Goal: Information Seeking & Learning: Learn about a topic

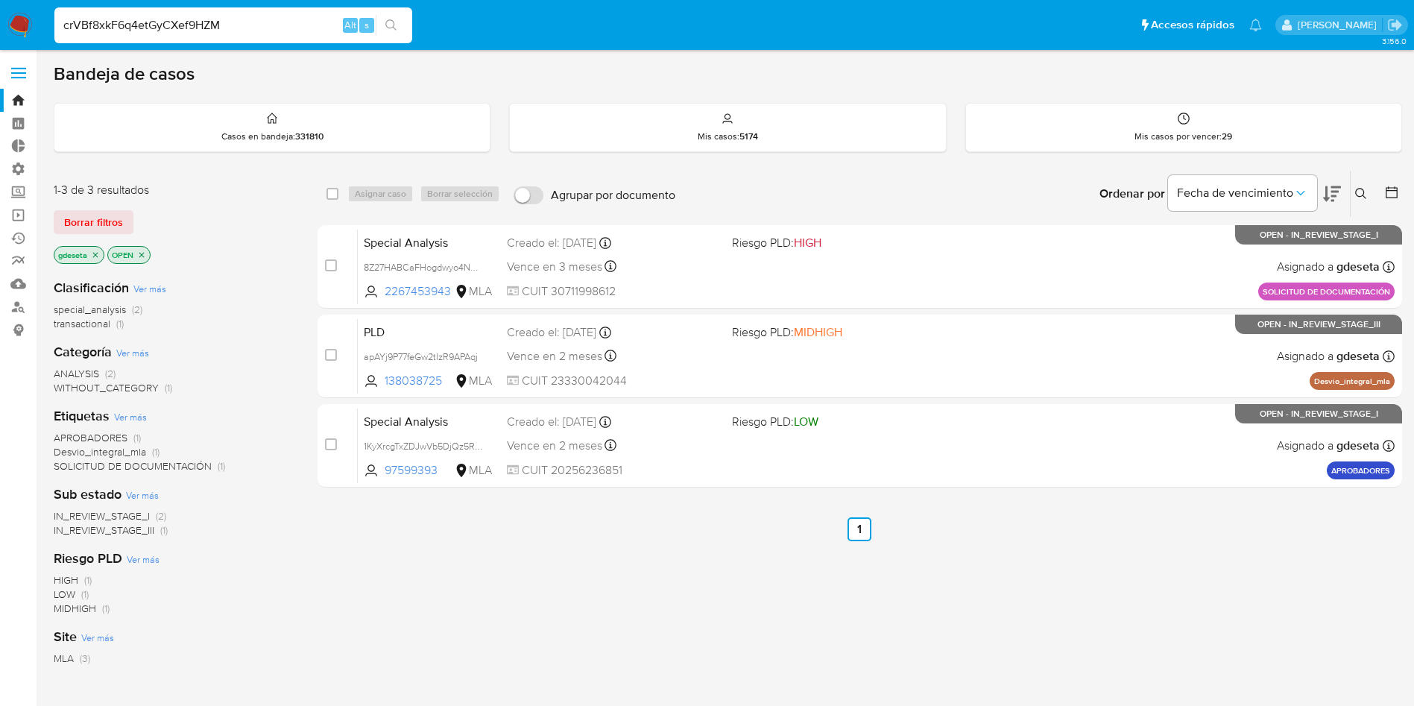
type input "crVBf8xkF6q4etGyCXef9HZM"
click at [385, 28] on icon "search-icon" at bounding box center [391, 25] width 12 height 12
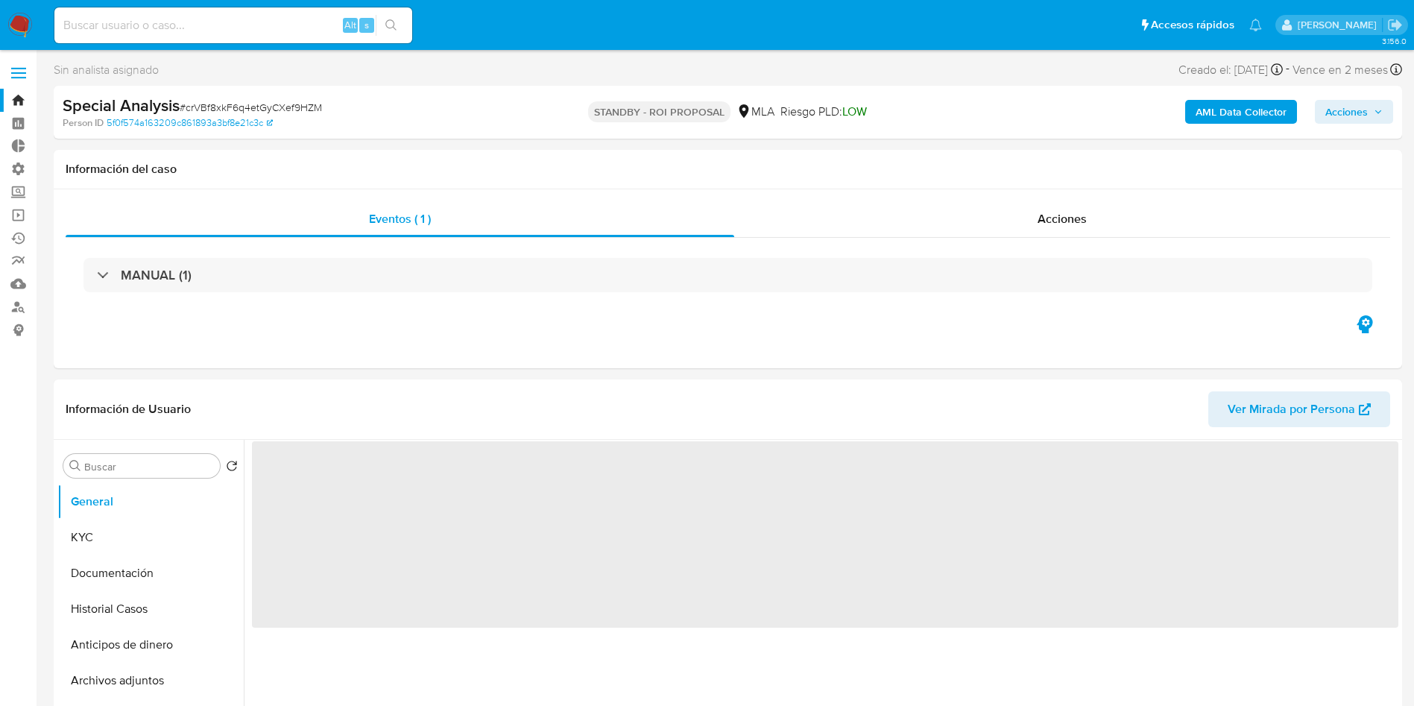
select select "10"
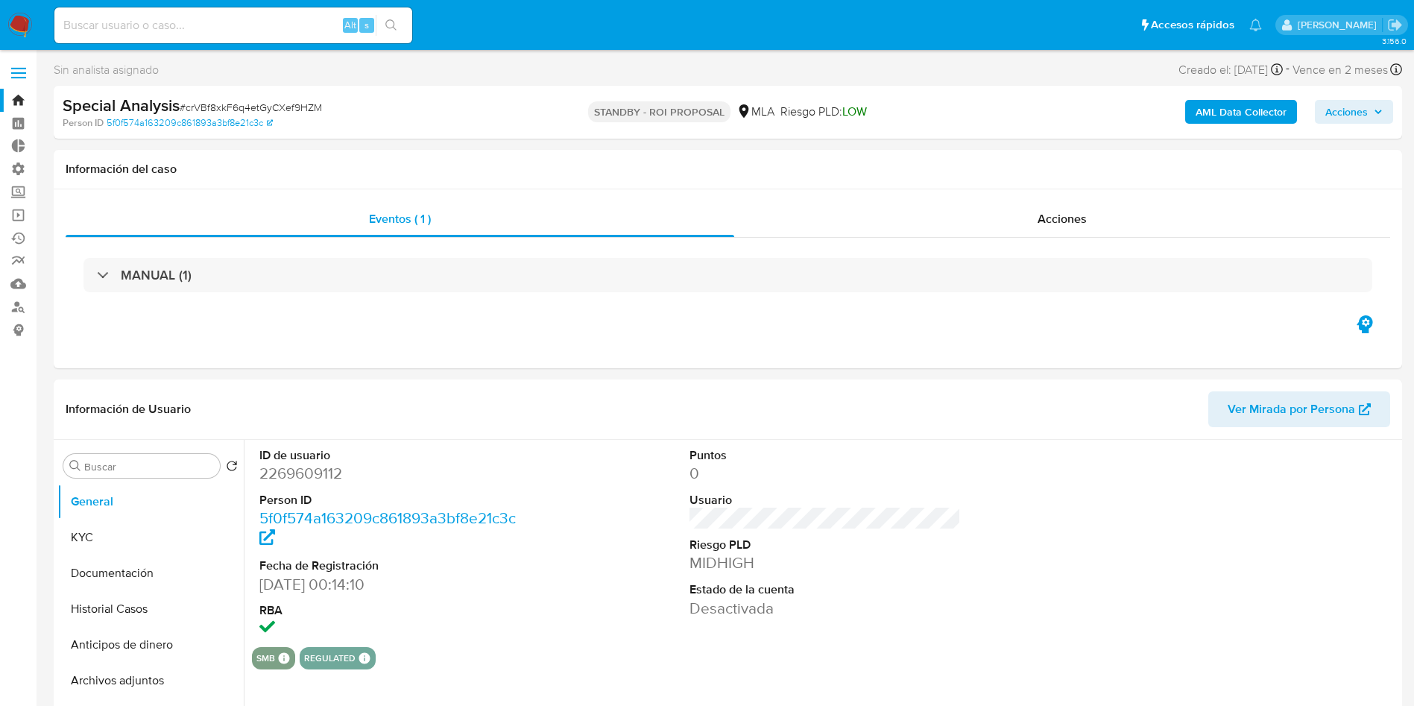
click at [210, 29] on input at bounding box center [233, 25] width 358 height 19
paste input "crVBf8xkF6q4etGyCXef9HZM"
click at [399, 32] on button "search-icon" at bounding box center [391, 25] width 31 height 21
click at [1094, 233] on div "Acciones" at bounding box center [1062, 219] width 656 height 36
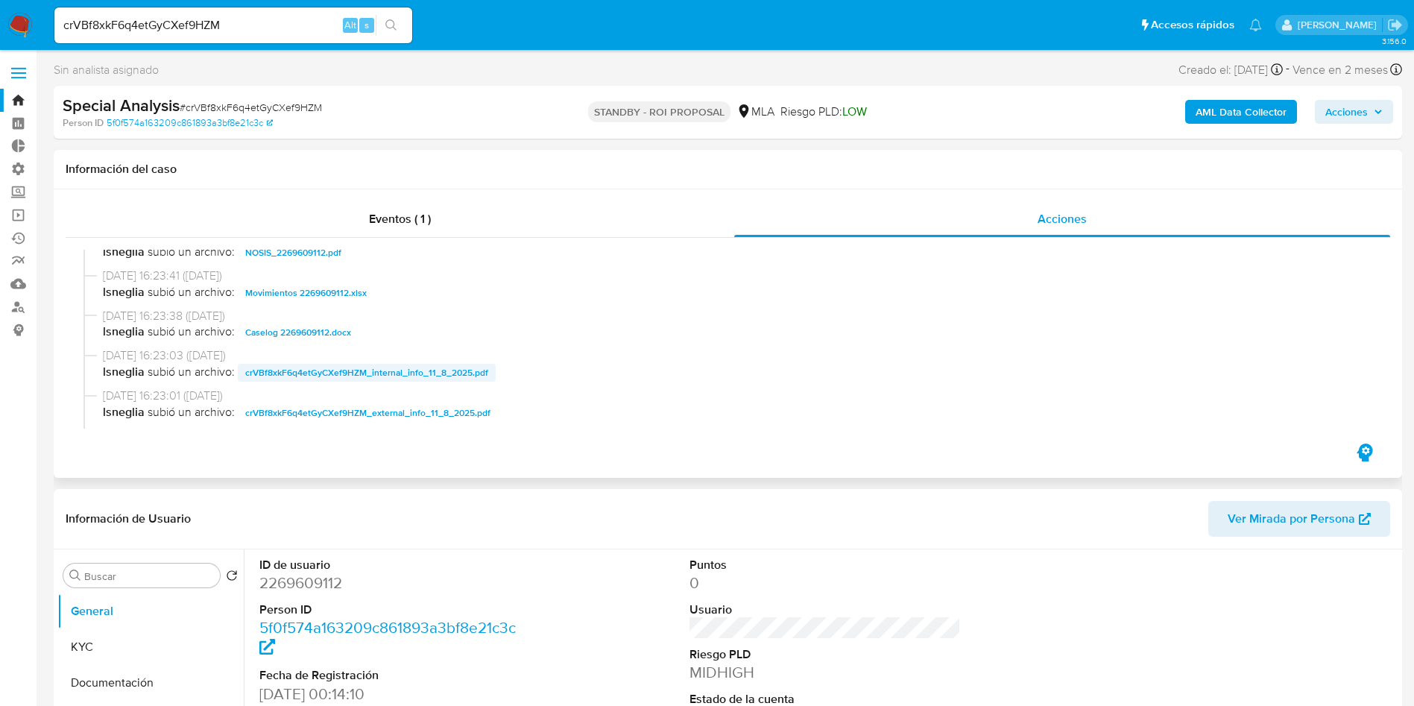
scroll to position [224, 0]
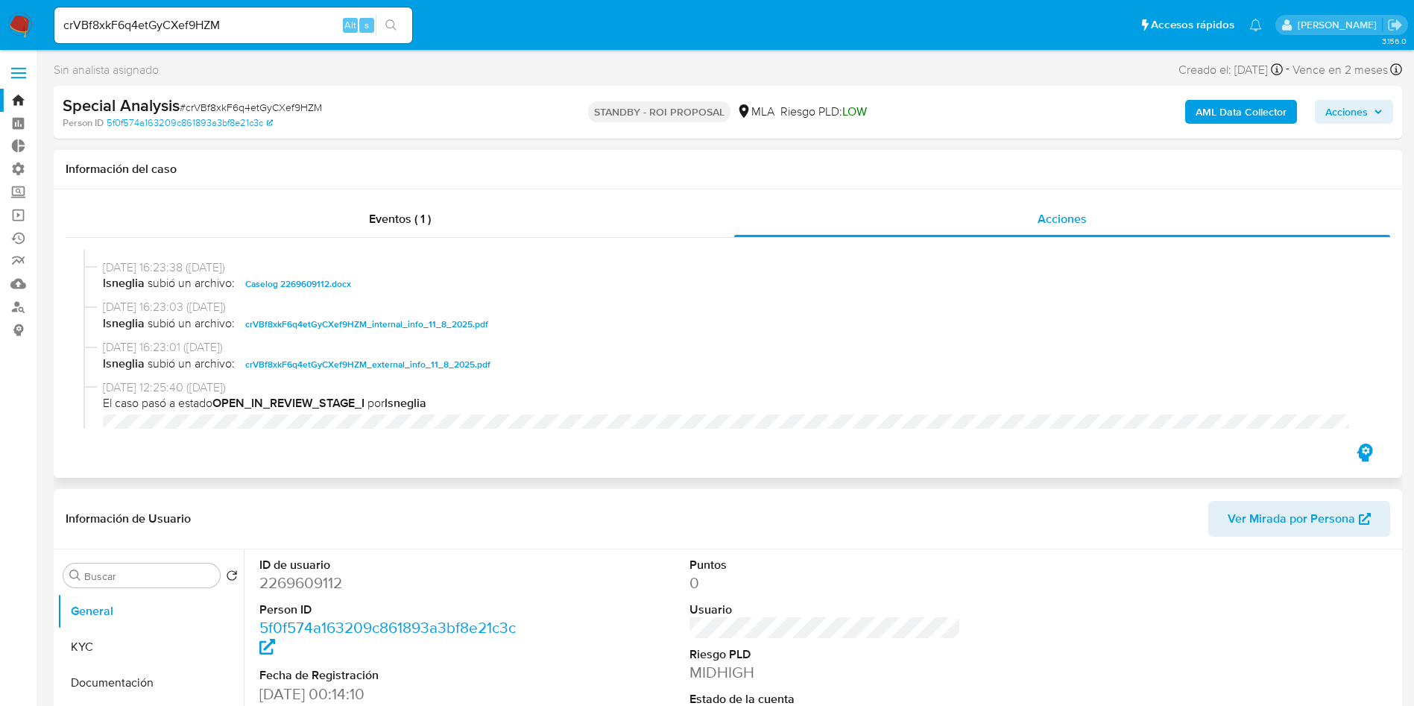
click at [304, 286] on span "Caselog 2269609112.docx" at bounding box center [298, 284] width 106 height 18
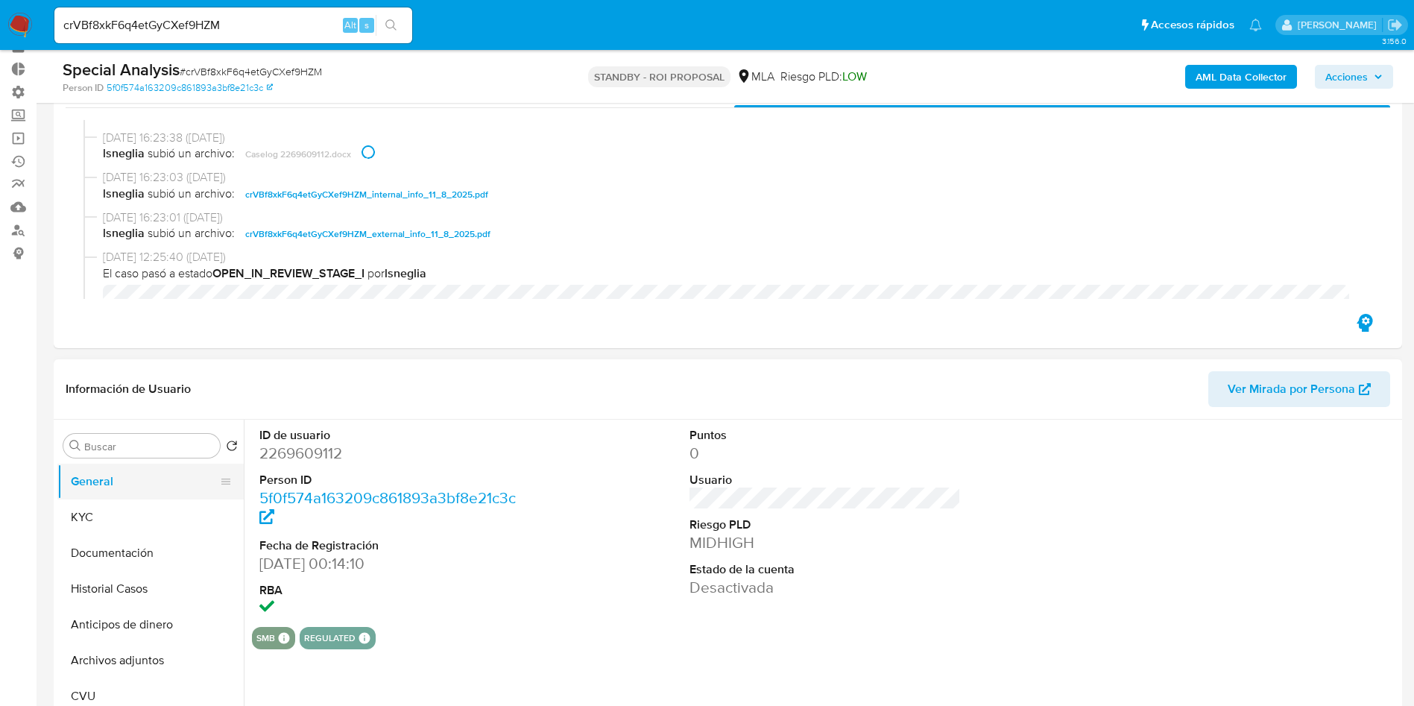
scroll to position [112, 0]
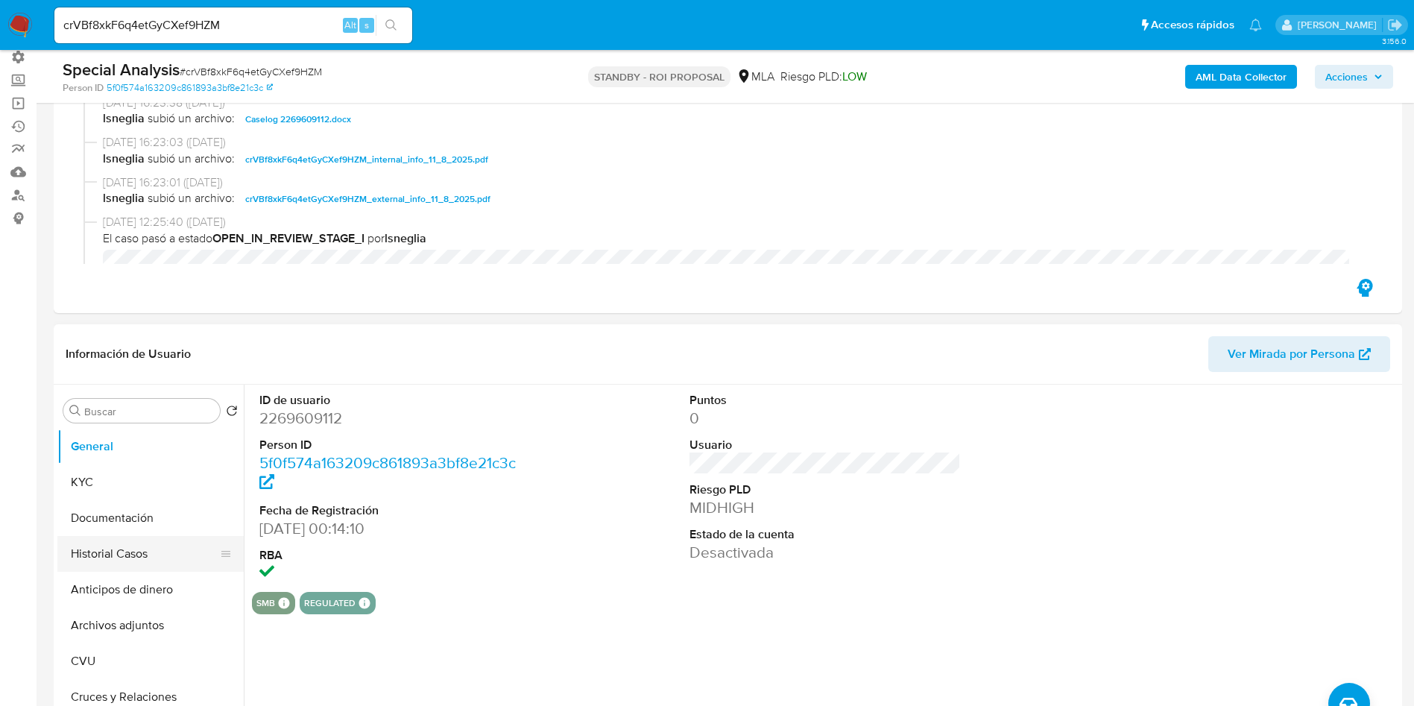
drag, startPoint x: 103, startPoint y: 558, endPoint x: 91, endPoint y: 535, distance: 25.3
click at [103, 558] on button "Historial Casos" at bounding box center [144, 554] width 174 height 36
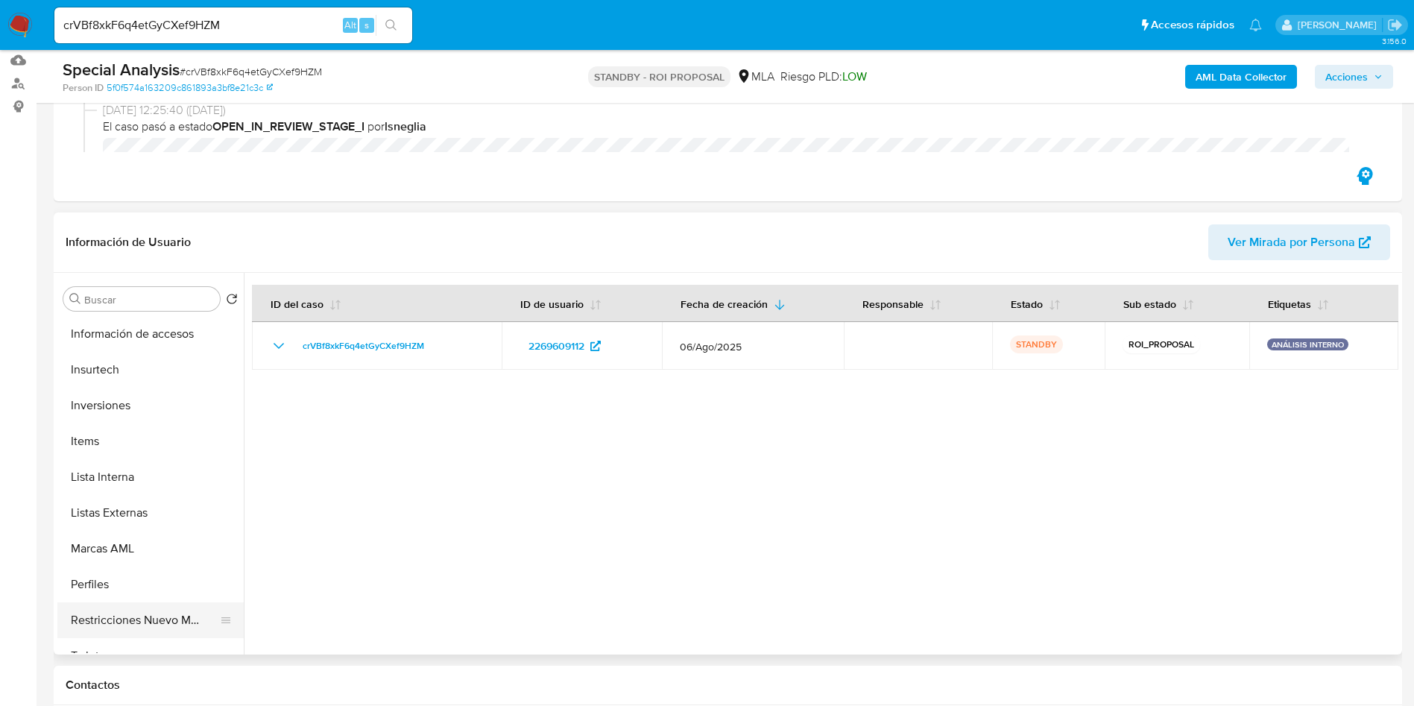
scroll to position [671, 0]
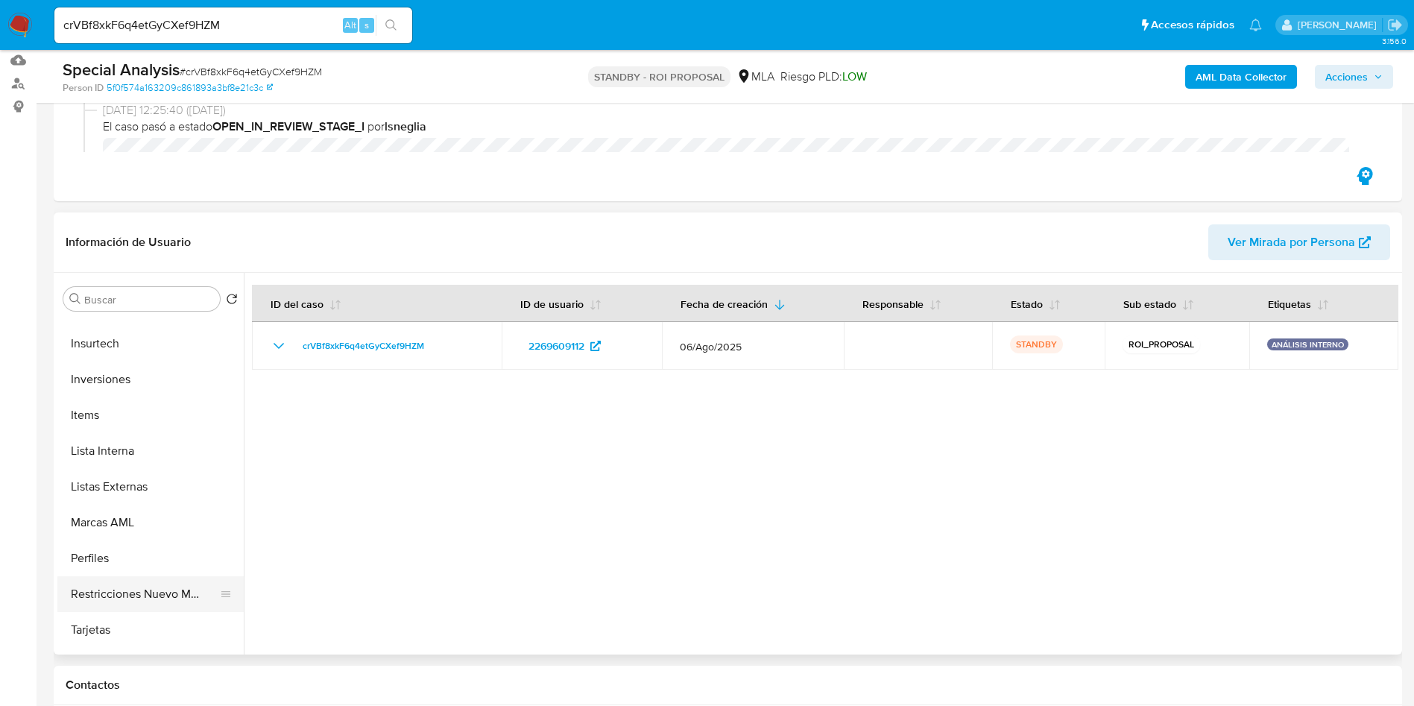
click at [127, 601] on button "Restricciones Nuevo Mundo" at bounding box center [144, 594] width 174 height 36
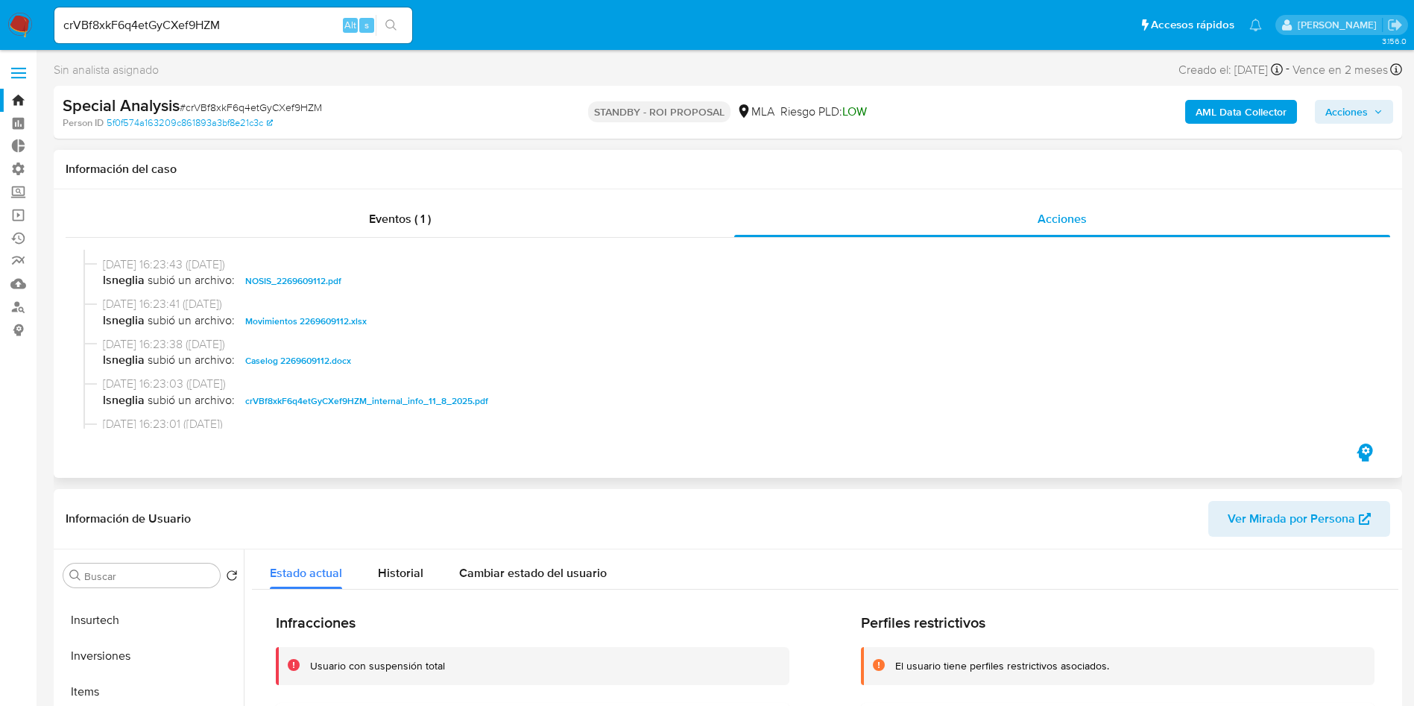
scroll to position [112, 0]
click at [306, 356] on span "Movimientos 2269609112.xlsx" at bounding box center [306, 356] width 122 height 18
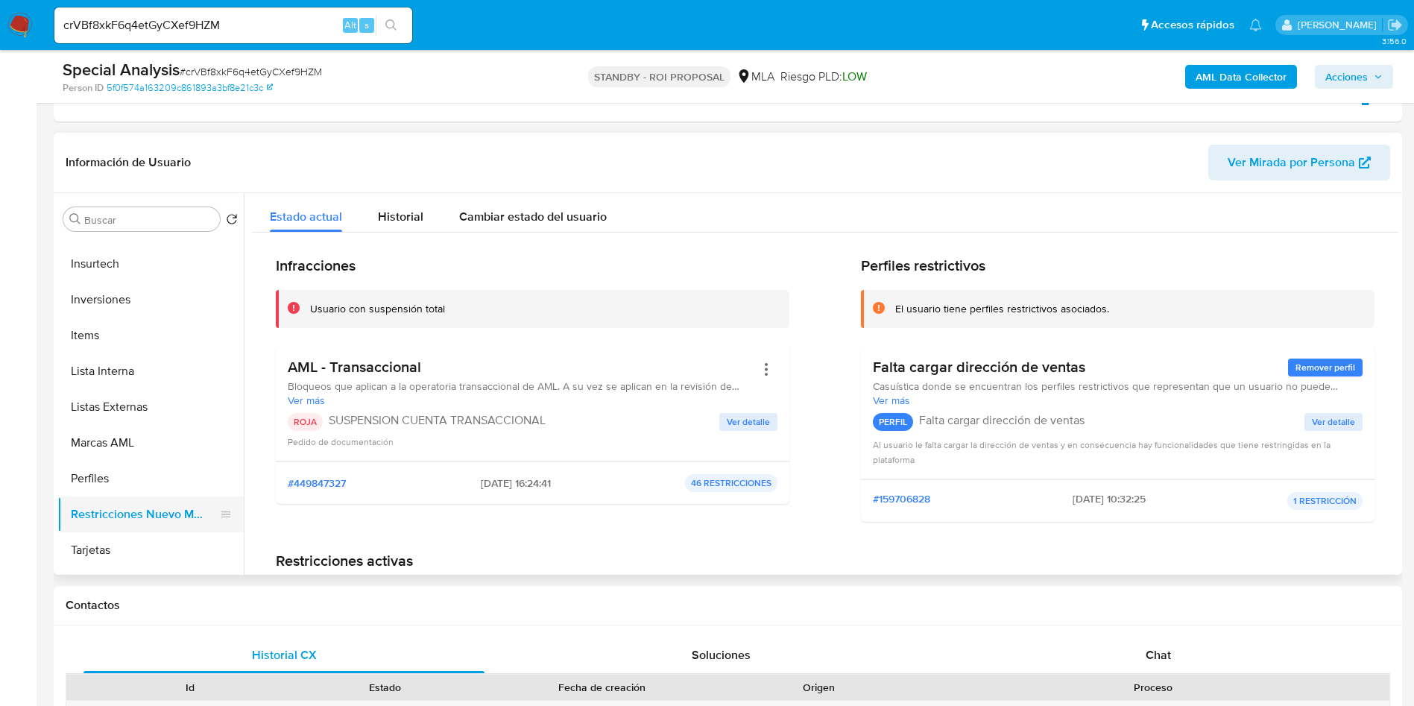
scroll to position [336, 0]
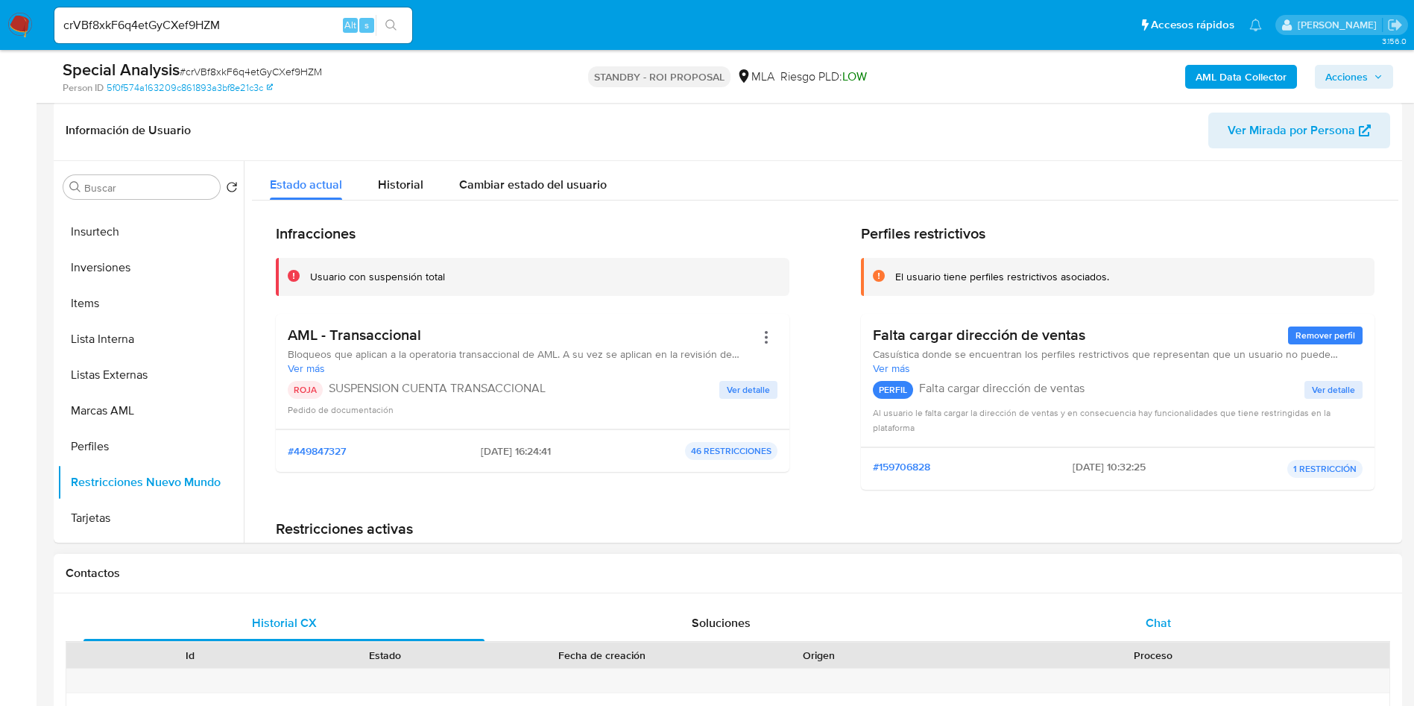
click at [1144, 626] on div "Chat" at bounding box center [1158, 623] width 401 height 36
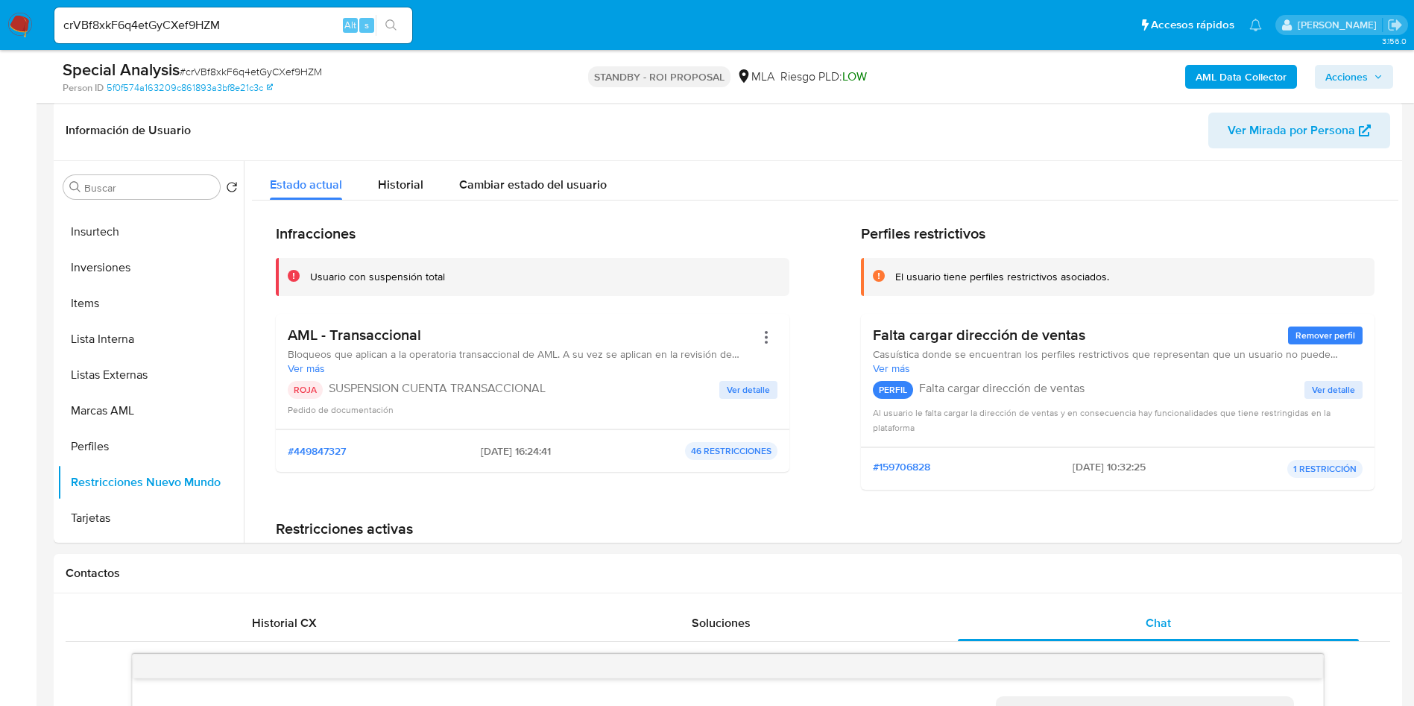
click at [276, 69] on span "# crVBf8xkF6q4etGyCXef9HZM" at bounding box center [251, 71] width 142 height 15
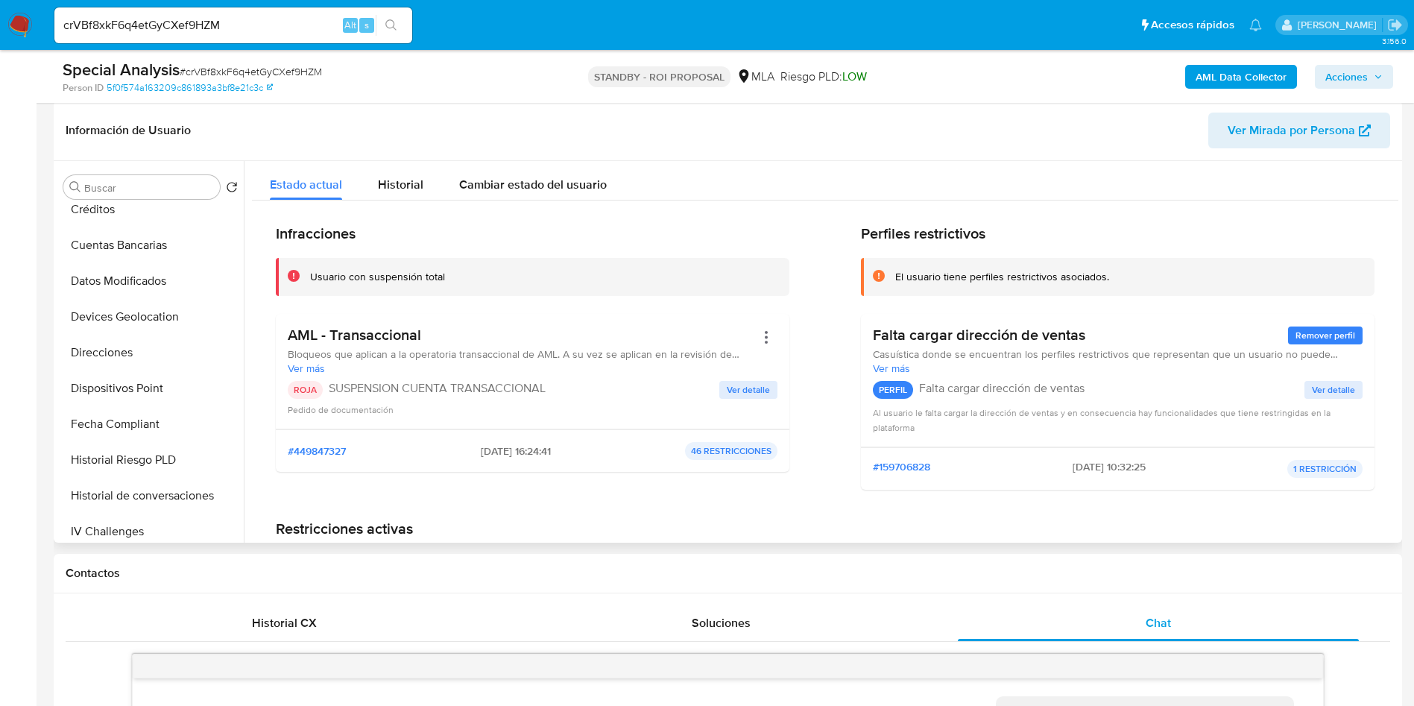
scroll to position [0, 0]
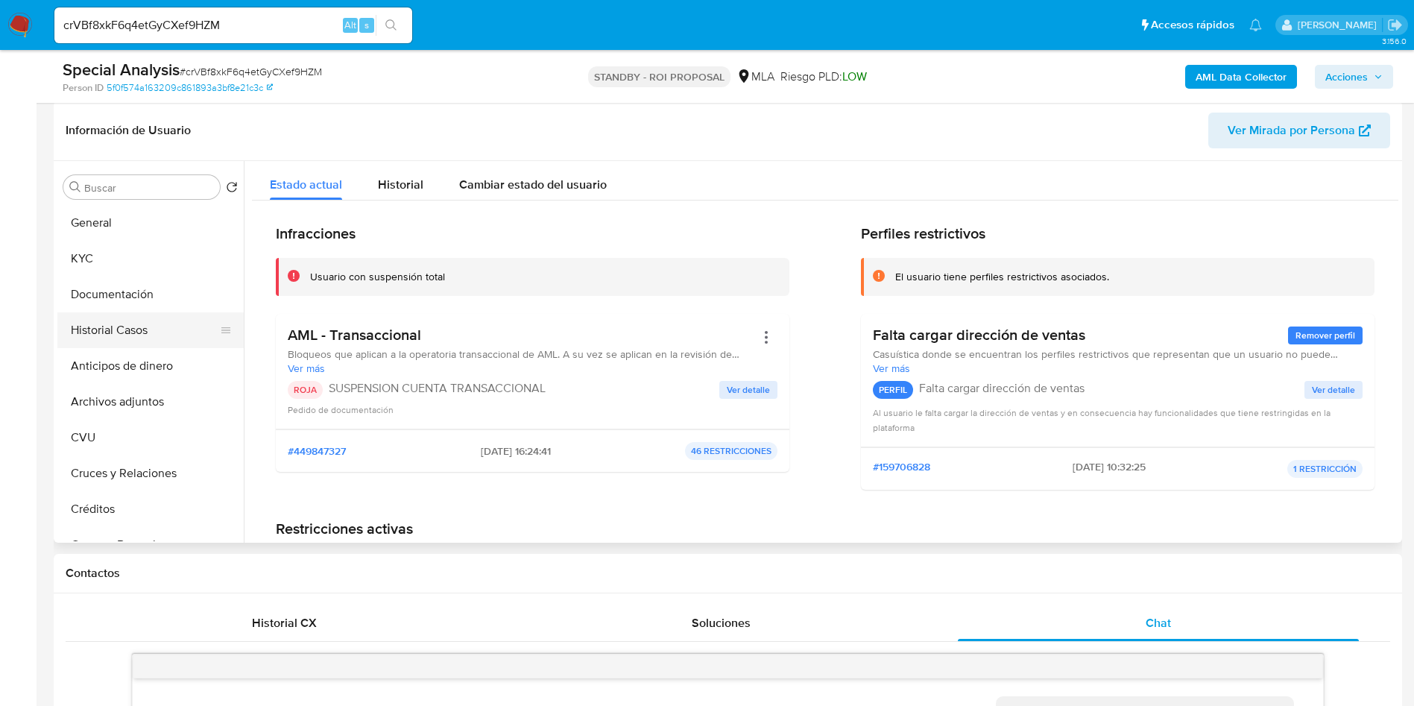
click at [146, 319] on button "Historial Casos" at bounding box center [144, 330] width 174 height 36
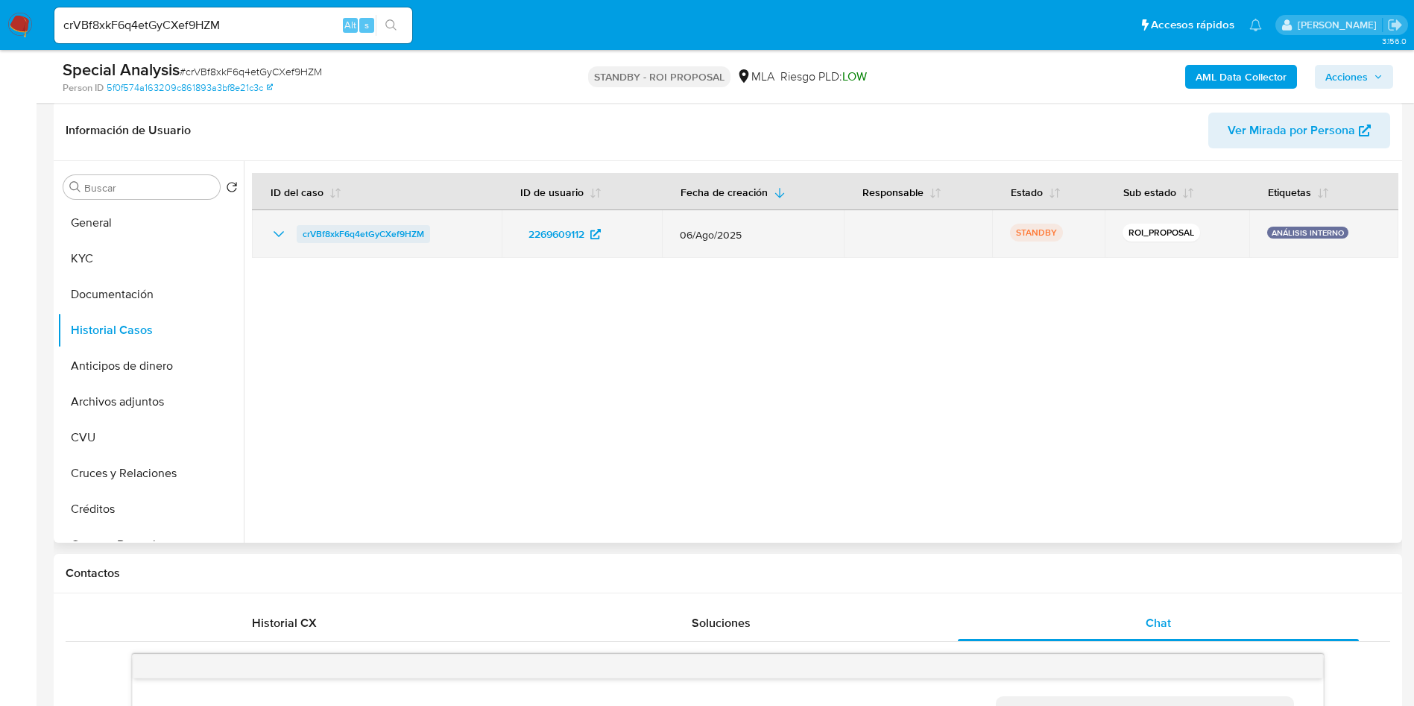
drag, startPoint x: 476, startPoint y: 236, endPoint x: 300, endPoint y: 237, distance: 176.7
click at [300, 237] on div "crVBf8xkF6q4etGyCXef9HZM" at bounding box center [377, 234] width 214 height 18
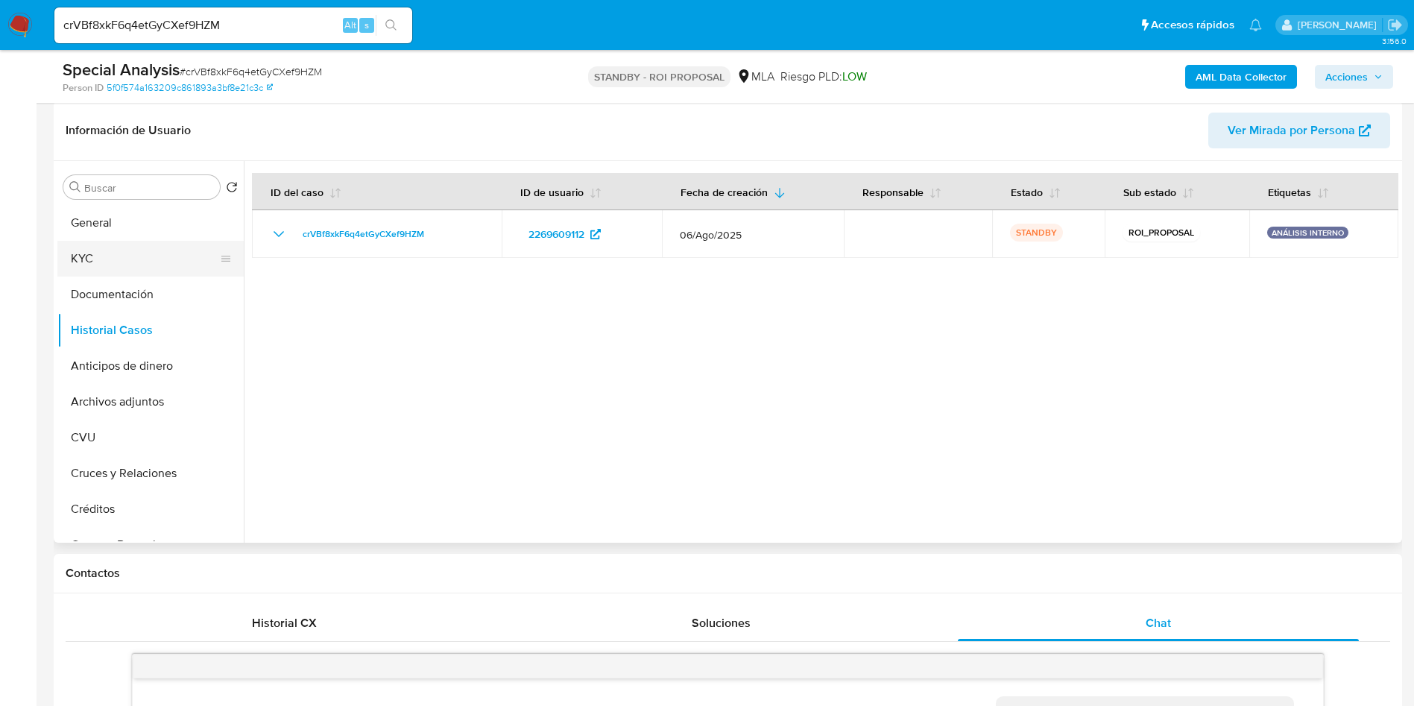
click at [104, 259] on button "KYC" at bounding box center [144, 259] width 174 height 36
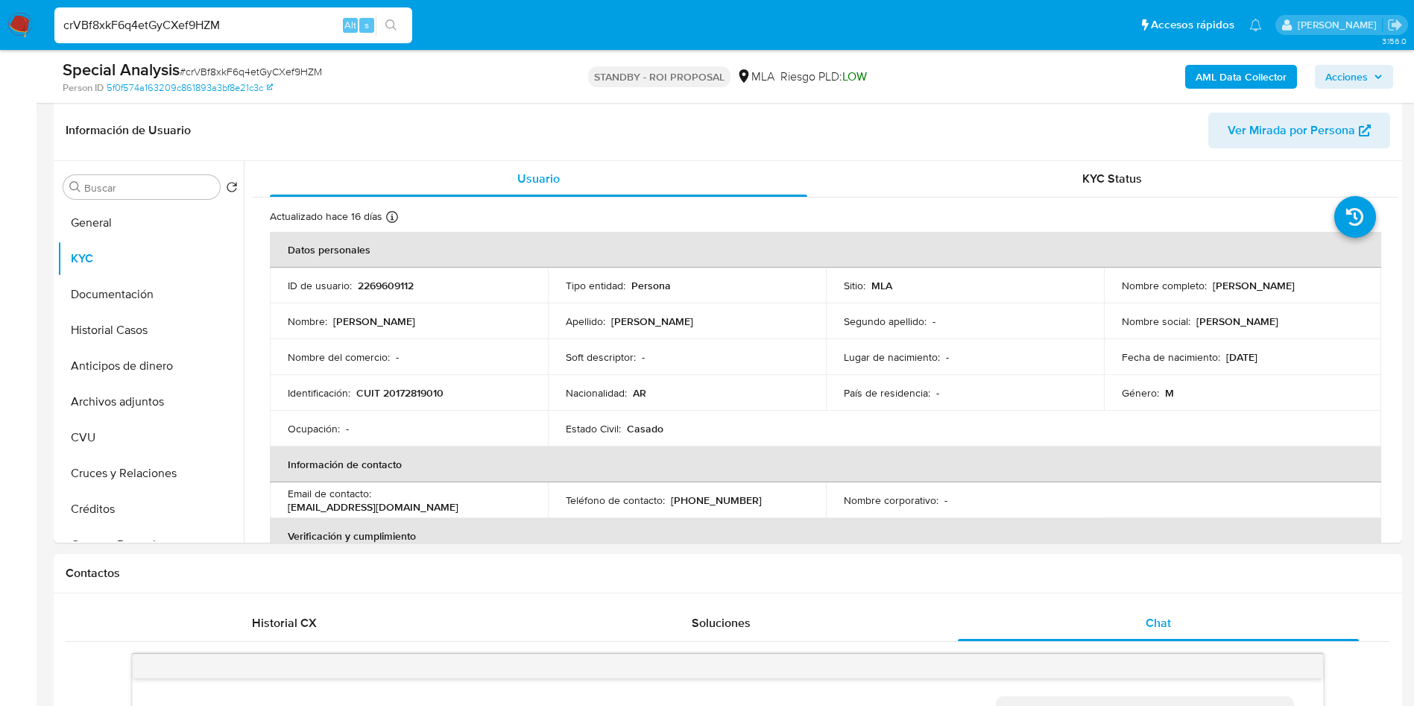
click at [247, 25] on input "crVBf8xkF6q4etGyCXef9HZM" at bounding box center [233, 25] width 358 height 19
paste input "XD4K6yG4Rwuwi2UPn4BMnNlN"
type input "XD4K6yG4Rwuwi2UPn4BMnNlN"
click at [387, 27] on icon "search-icon" at bounding box center [391, 25] width 12 height 12
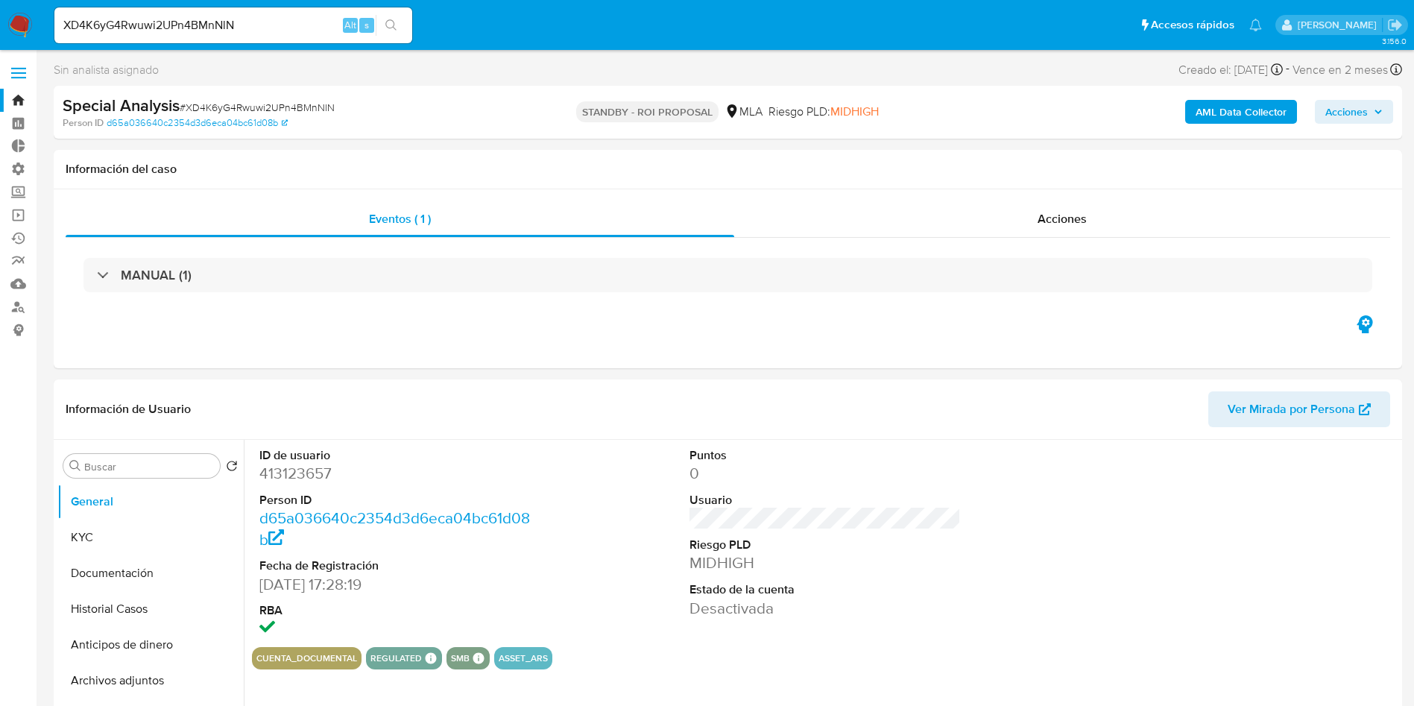
select select "10"
click at [1070, 215] on span "Acciones" at bounding box center [1062, 218] width 49 height 17
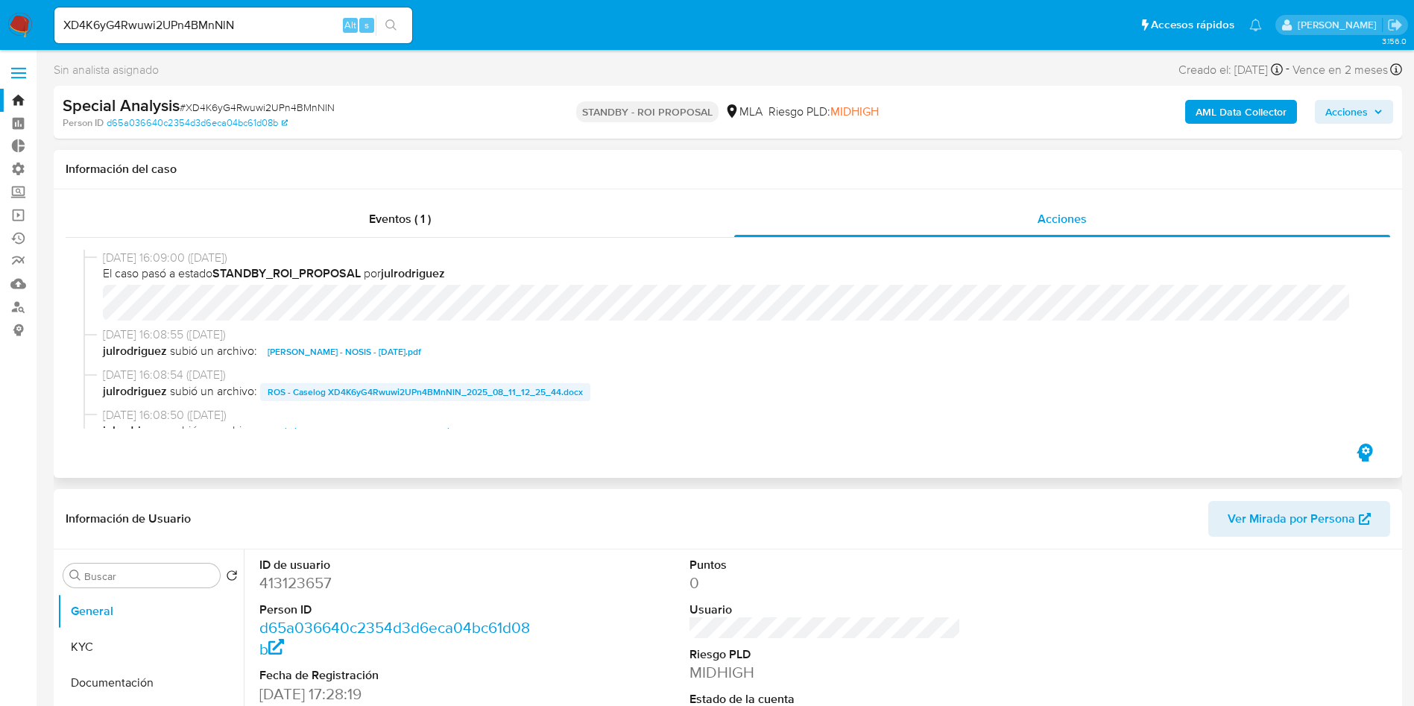
scroll to position [112, 0]
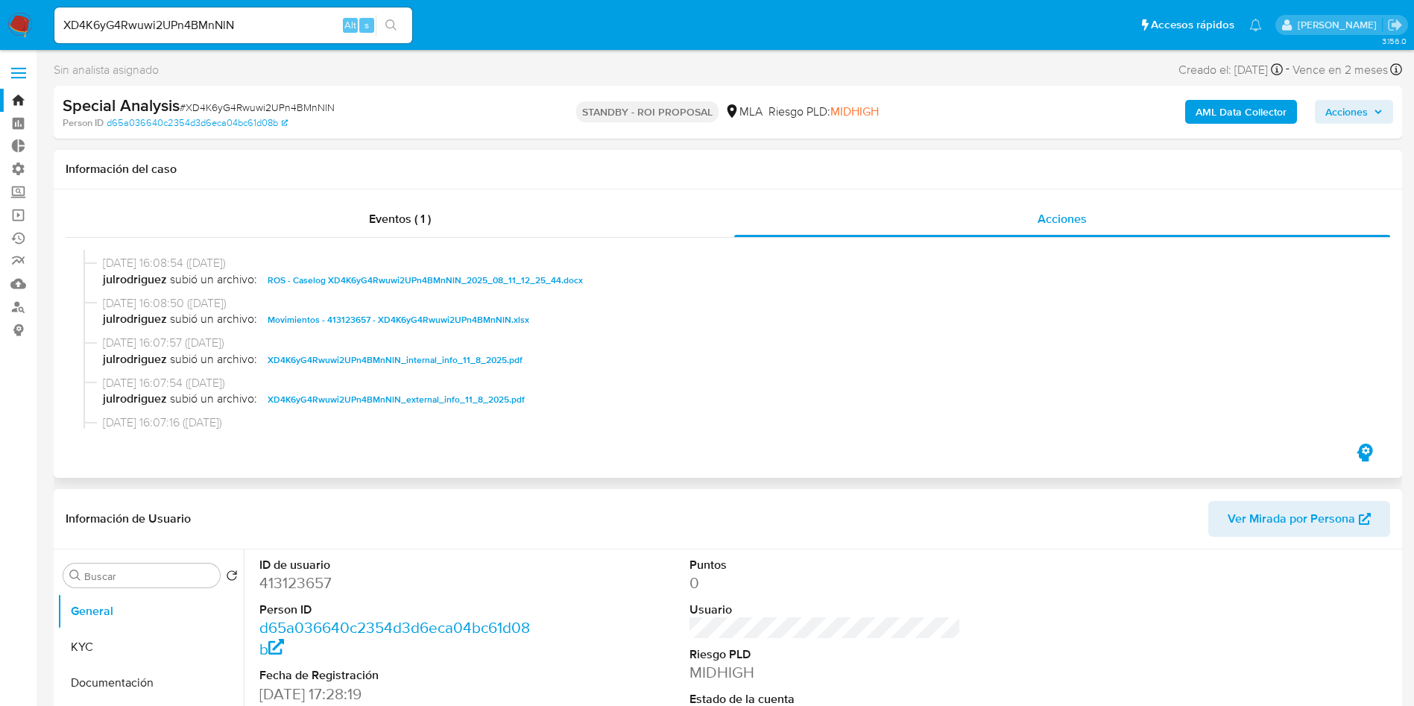
click at [368, 283] on span "ROS - Caselog XD4K6yG4Rwuwi2UPn4BMnNlN_2025_08_11_12_25_44.docx" at bounding box center [425, 280] width 315 height 18
click at [357, 315] on span "Movimientos - 413123657 - XD4K6yG4Rwuwi2UPn4BMnNlN.xlsx" at bounding box center [399, 320] width 262 height 18
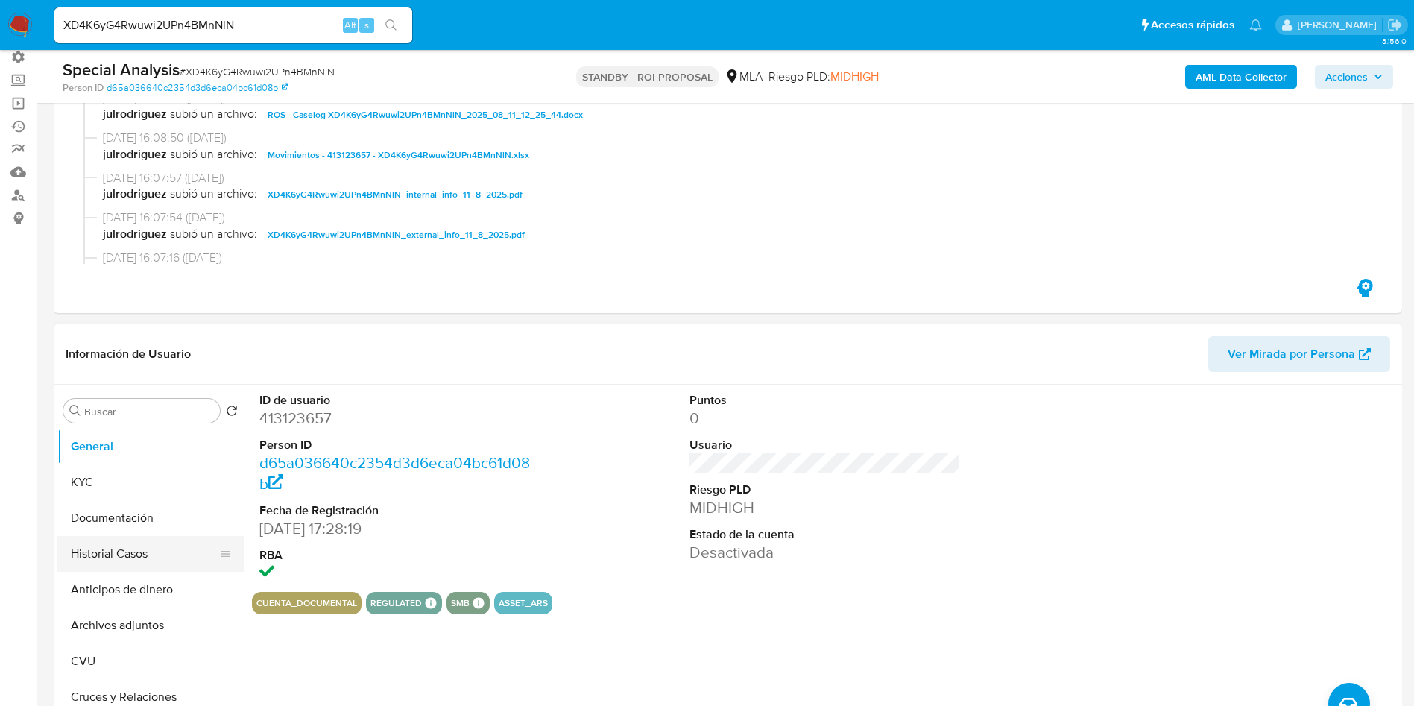
click at [127, 546] on button "Historial Casos" at bounding box center [144, 554] width 174 height 36
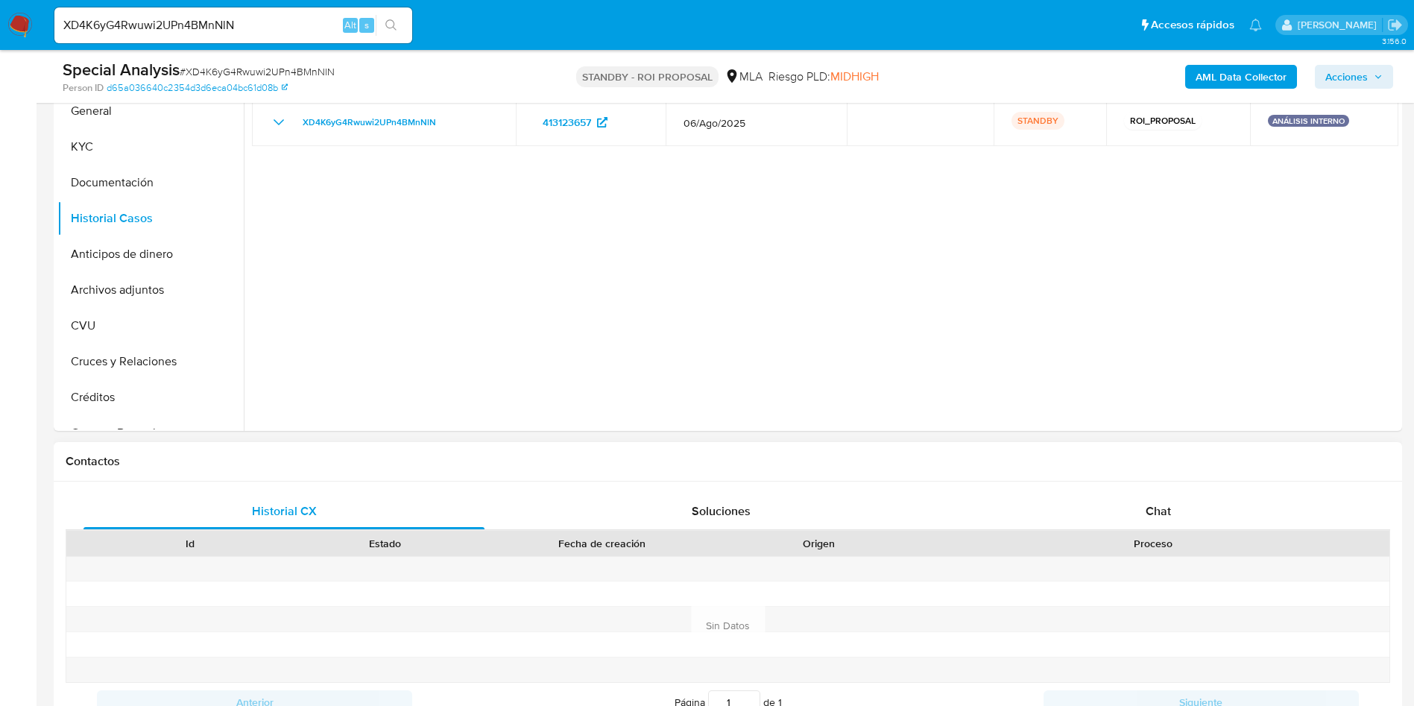
scroll to position [336, 0]
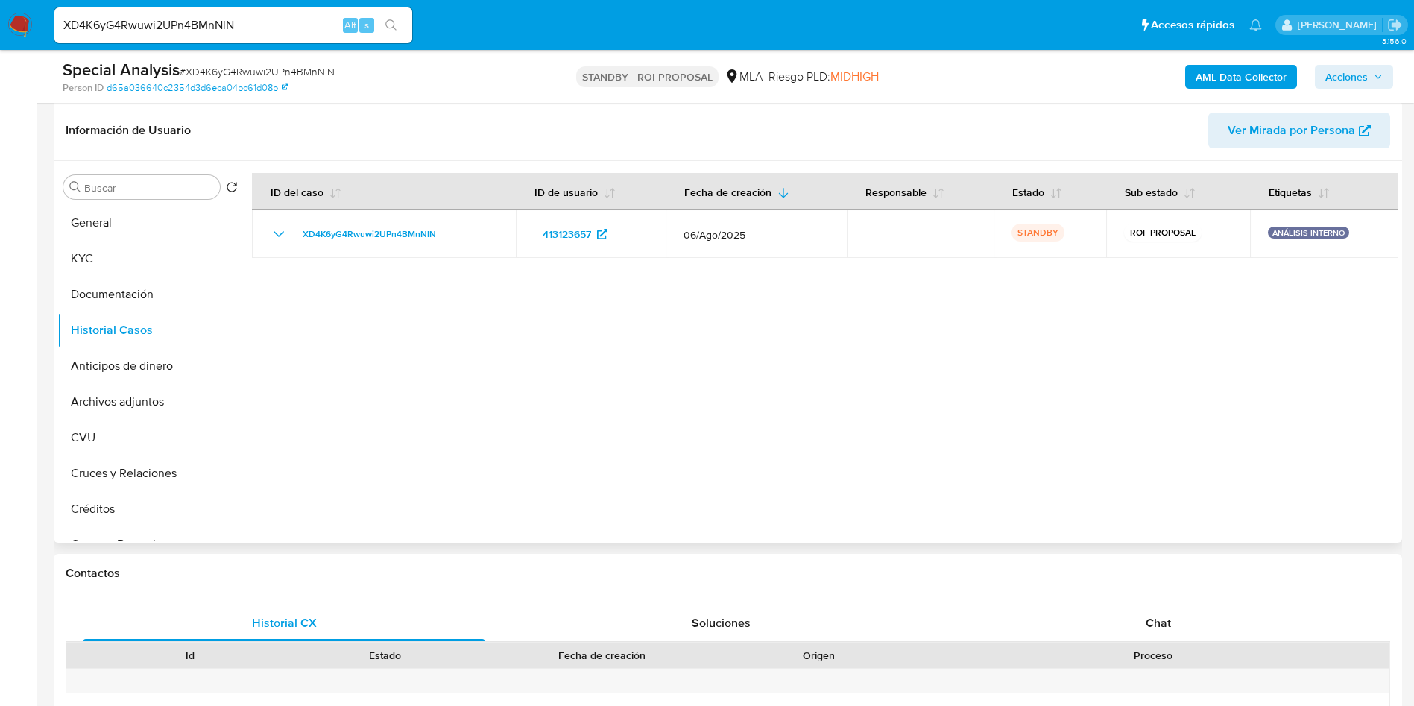
click at [725, 391] on div at bounding box center [821, 352] width 1155 height 382
click at [990, 508] on div at bounding box center [821, 352] width 1155 height 382
click at [510, 290] on div at bounding box center [821, 352] width 1155 height 382
click at [1118, 628] on div "Chat" at bounding box center [1158, 623] width 401 height 36
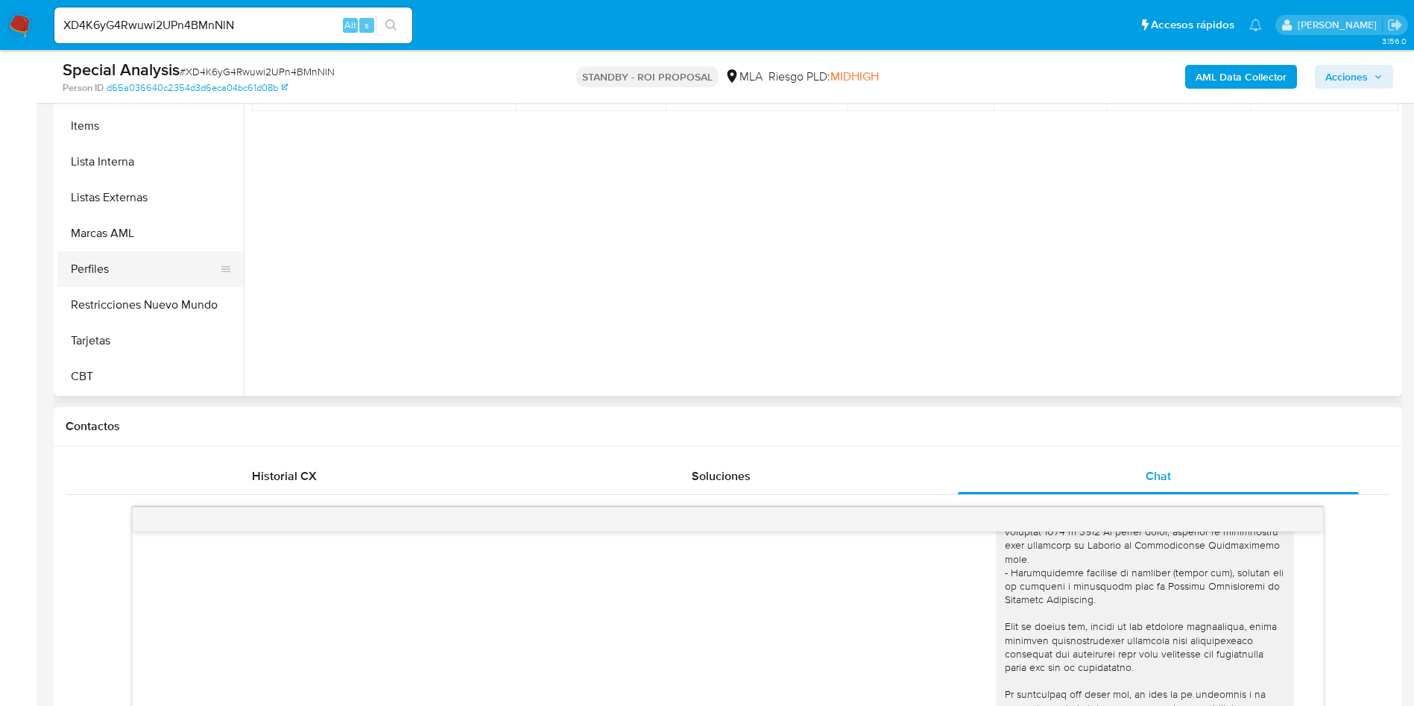
scroll to position [447, 0]
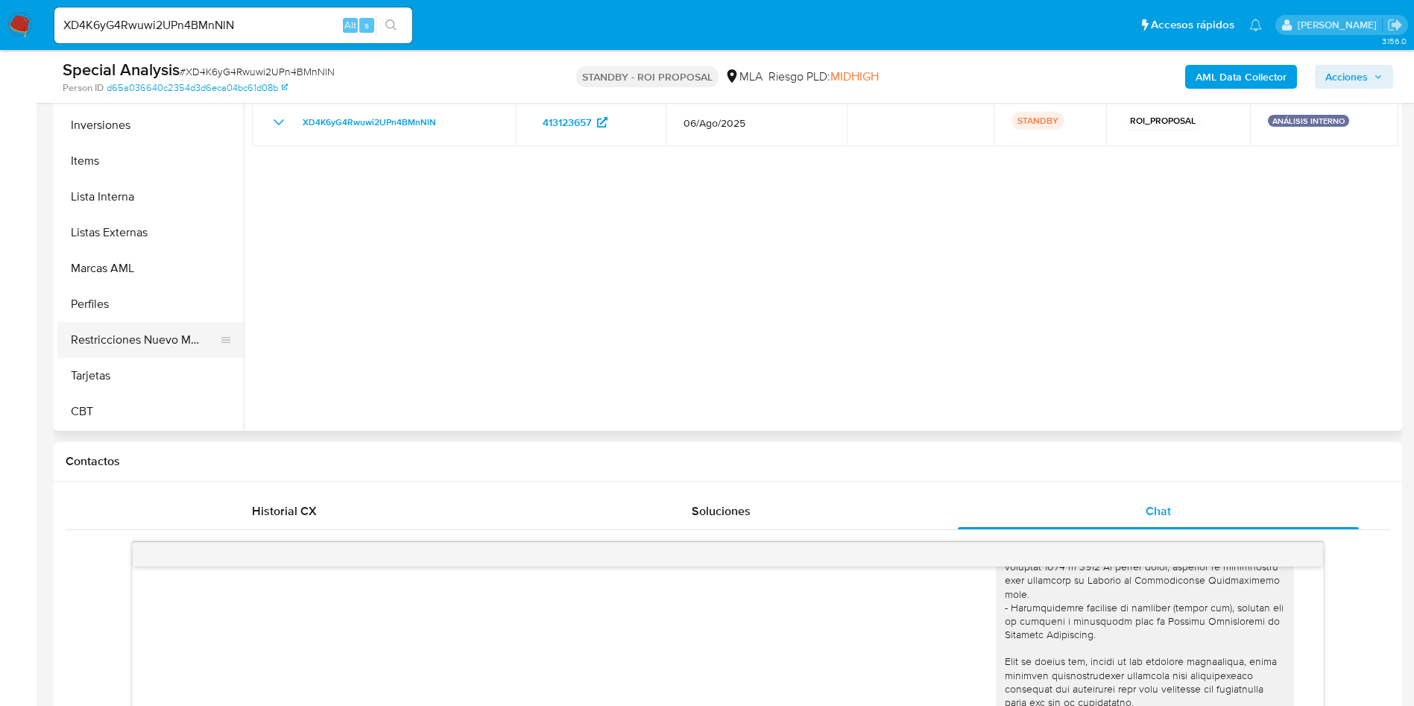
click at [78, 338] on button "Restricciones Nuevo Mundo" at bounding box center [144, 340] width 174 height 36
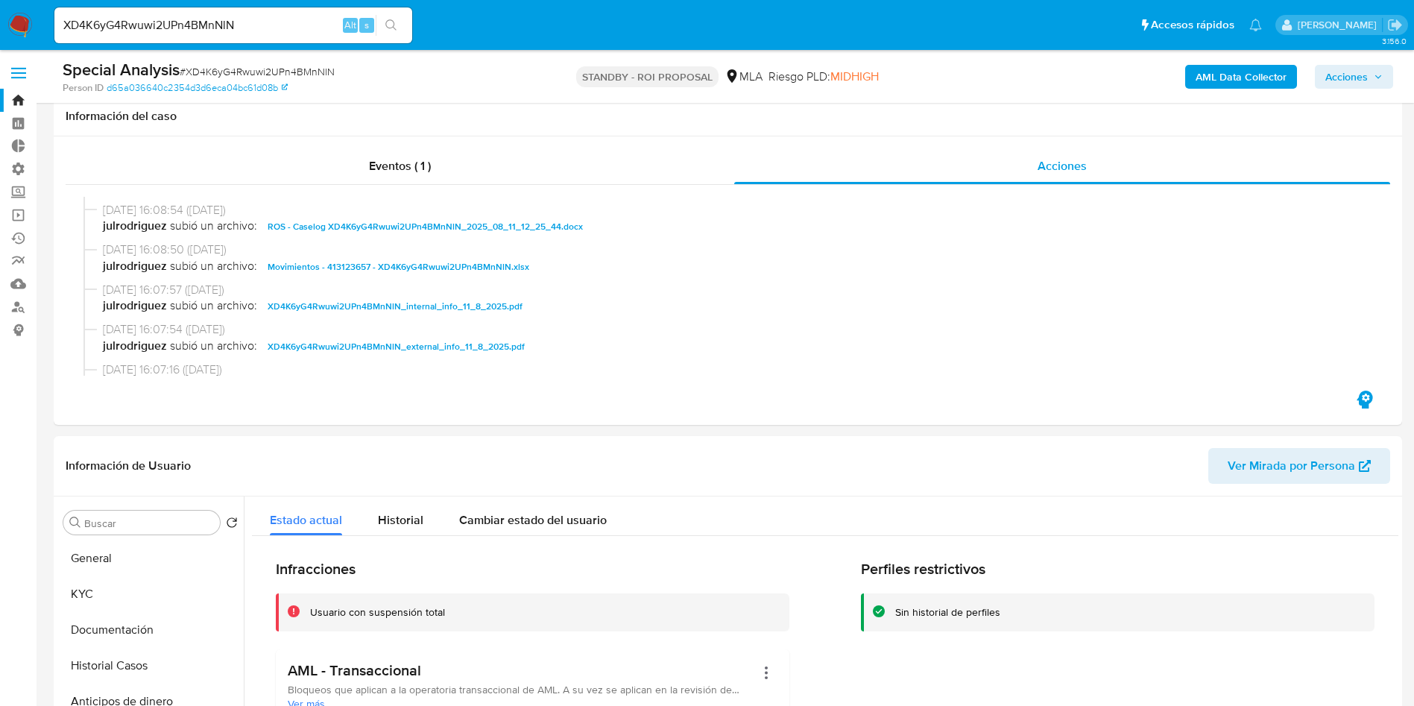
scroll to position [336, 0]
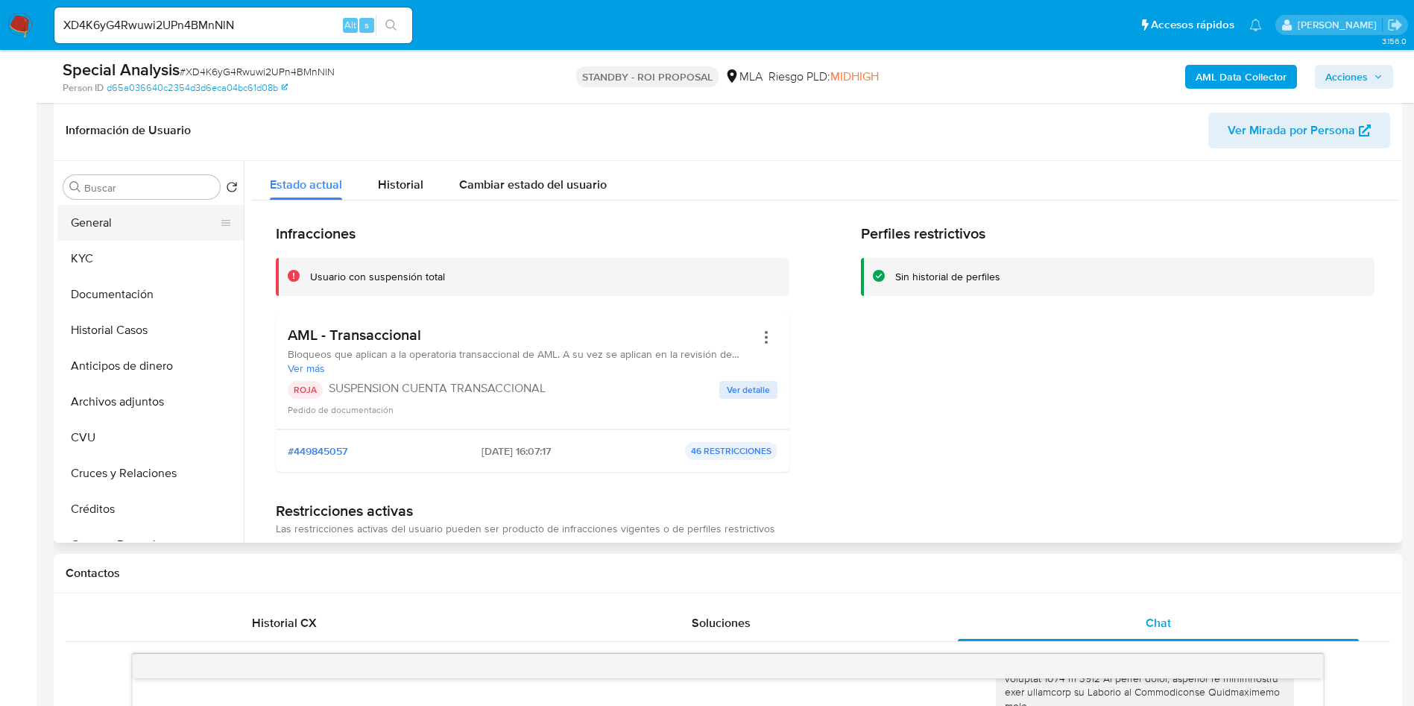
click at [125, 218] on button "General" at bounding box center [144, 223] width 174 height 36
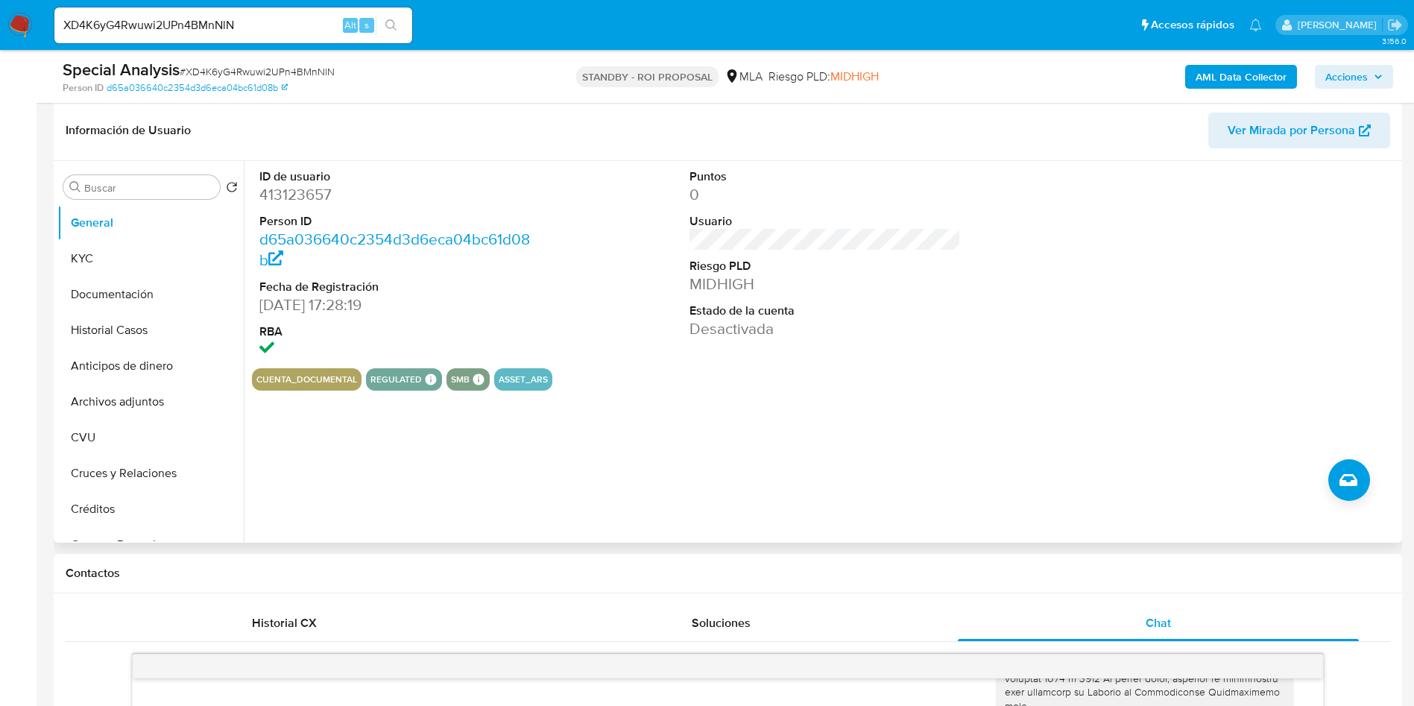
click at [289, 193] on dd "413123657" at bounding box center [395, 194] width 272 height 21
copy dd "413123657"
click at [95, 256] on button "KYC" at bounding box center [144, 259] width 174 height 36
